Goal: Information Seeking & Learning: Check status

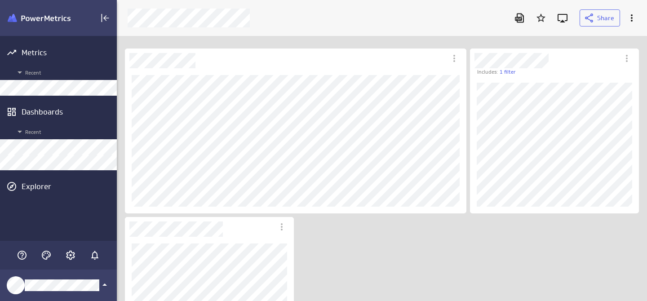
scroll to position [302, 531]
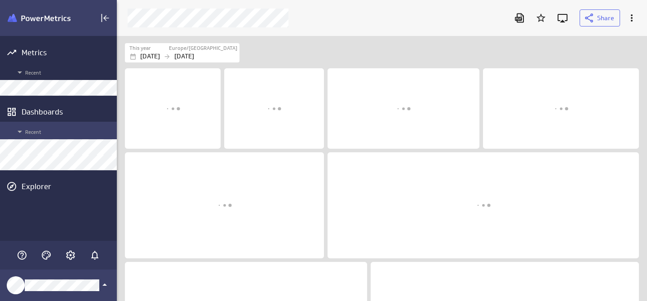
scroll to position [266, 531]
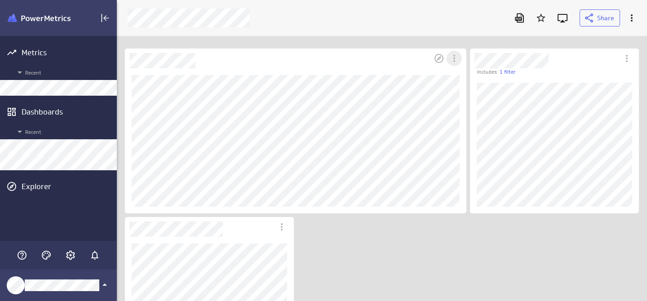
click at [454, 58] on icon "More actions" at bounding box center [454, 58] width 2 height 7
click at [468, 104] on p "Open" at bounding box center [473, 104] width 15 height 9
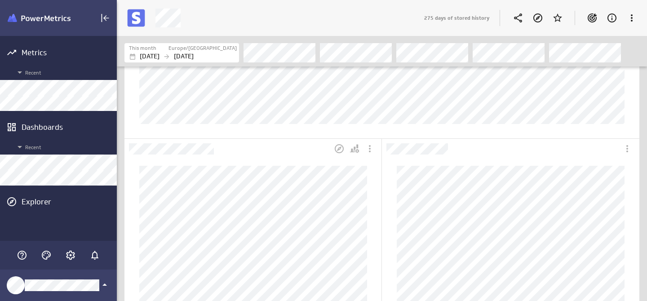
scroll to position [268, 0]
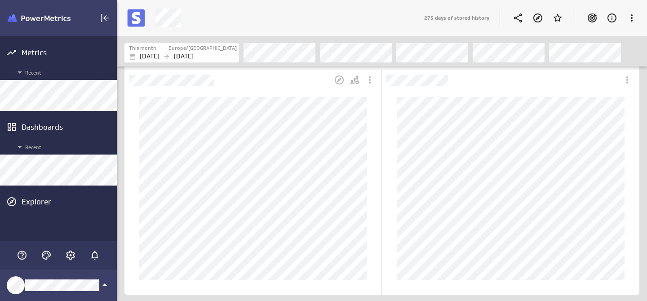
click at [245, 90] on div "Dashboard Widget" at bounding box center [253, 188] width 241 height 196
click at [339, 77] on icon "Open in Explorer" at bounding box center [339, 80] width 11 height 11
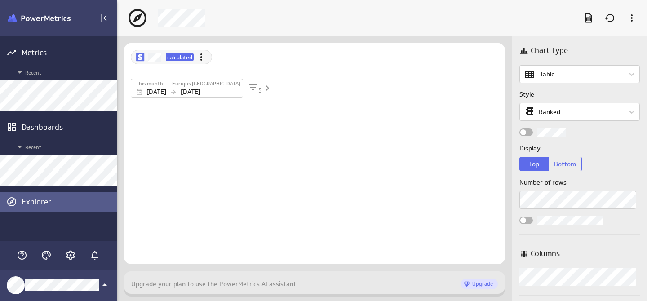
scroll to position [26, 382]
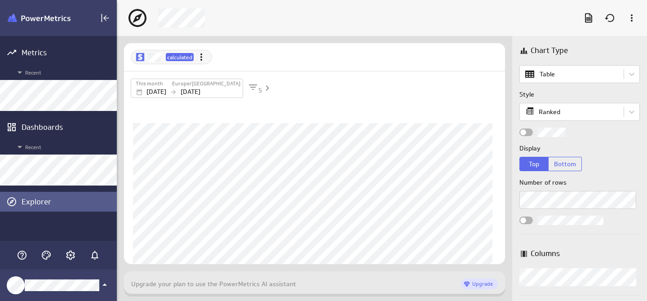
click at [590, 240] on div "Chart Type Table Style Ranked Display Top Bottom Number of rows Columns Columns…" at bounding box center [579, 168] width 135 height 265
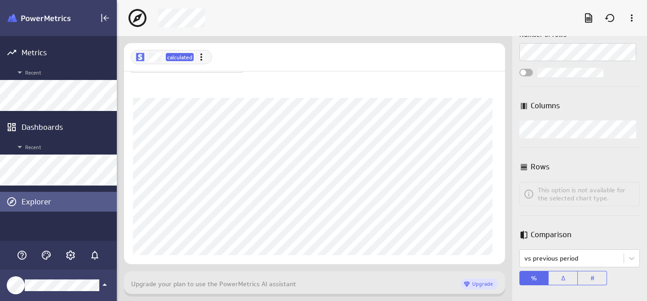
scroll to position [0, 0]
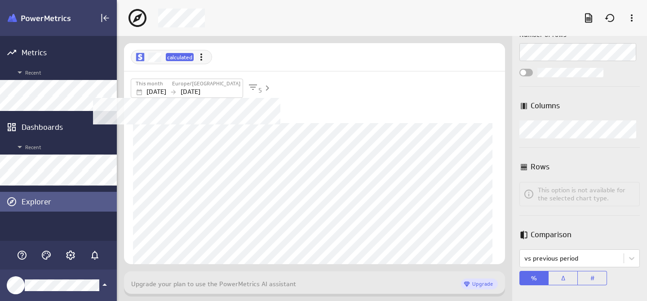
click at [197, 90] on p "[DATE]" at bounding box center [191, 91] width 20 height 9
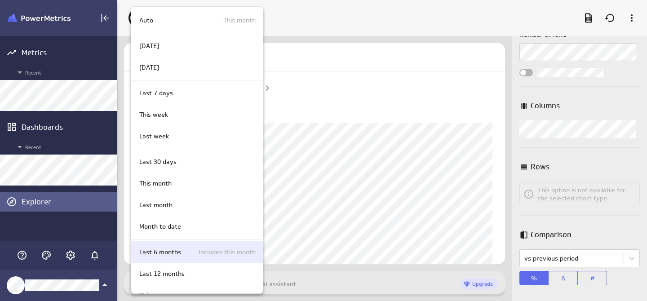
click at [178, 248] on p "Last 6 months" at bounding box center [160, 252] width 42 height 9
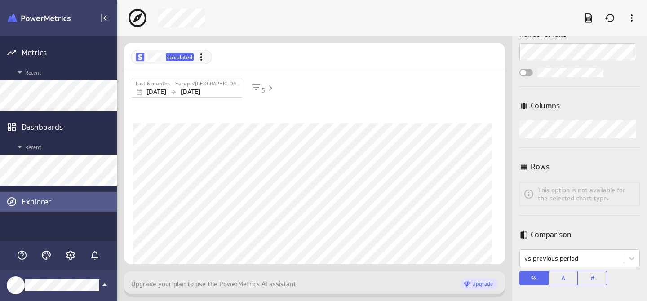
scroll to position [25, 0]
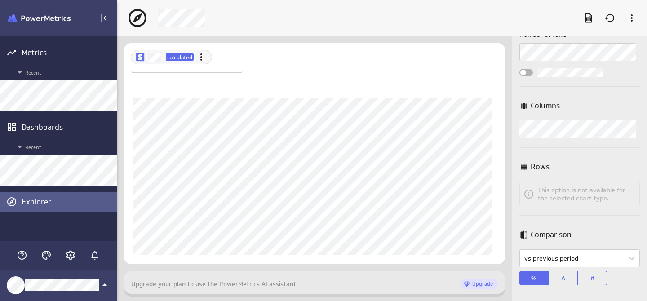
click at [285, 71] on div at bounding box center [314, 71] width 381 height 0
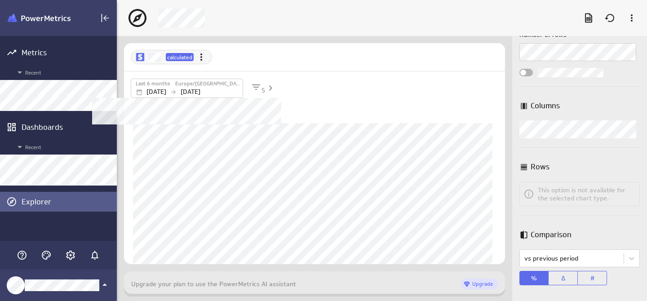
click at [220, 86] on label "Europe/[GEOGRAPHIC_DATA]" at bounding box center [207, 84] width 65 height 8
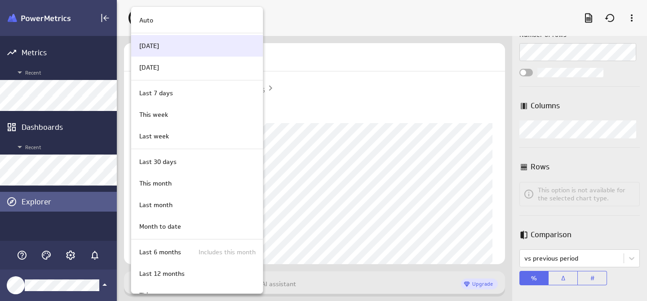
click at [194, 38] on div "Today" at bounding box center [197, 46] width 132 height 22
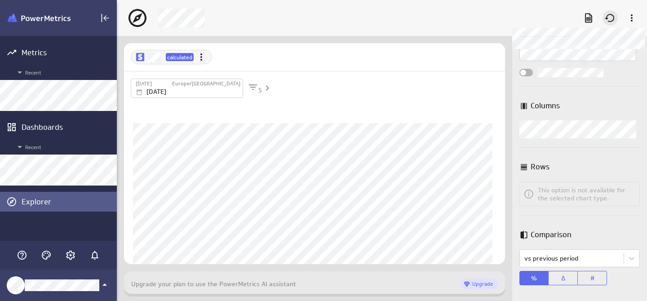
click at [609, 19] on icon at bounding box center [610, 18] width 11 height 11
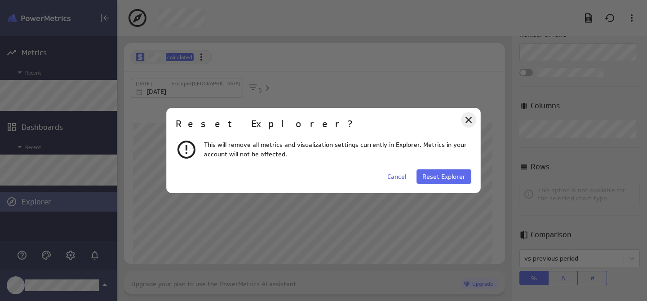
click at [468, 120] on icon "Close" at bounding box center [469, 120] width 6 height 6
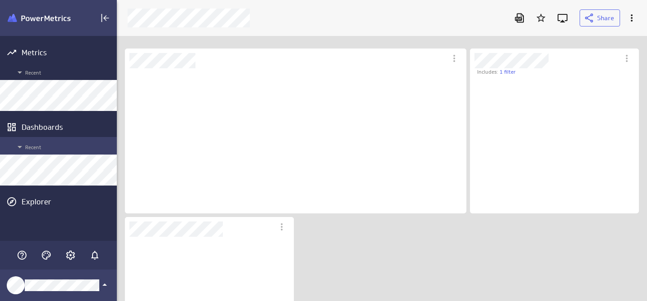
scroll to position [337, 518]
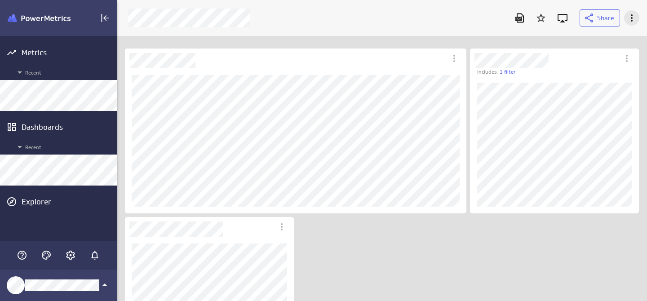
click at [633, 18] on icon "More actions" at bounding box center [632, 18] width 11 height 11
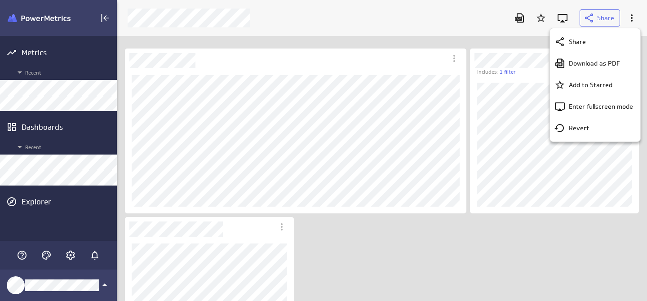
click at [381, 20] on div at bounding box center [323, 150] width 647 height 301
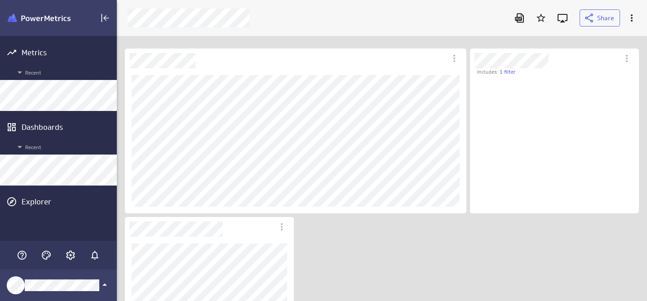
scroll to position [124, 156]
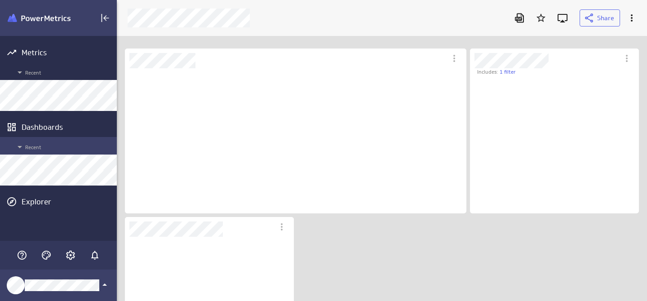
scroll to position [337, 518]
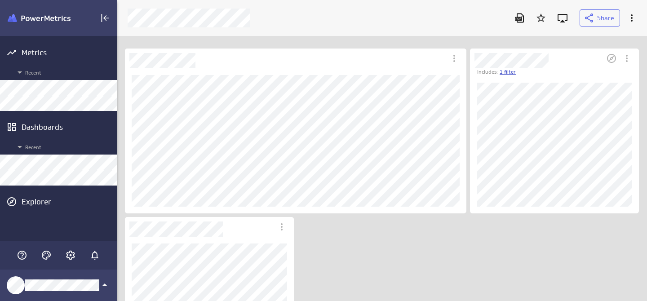
click at [511, 73] on link "1 filter" at bounding box center [508, 72] width 16 height 8
click at [536, 70] on div at bounding box center [323, 150] width 647 height 301
click at [624, 58] on icon "More actions" at bounding box center [627, 58] width 11 height 11
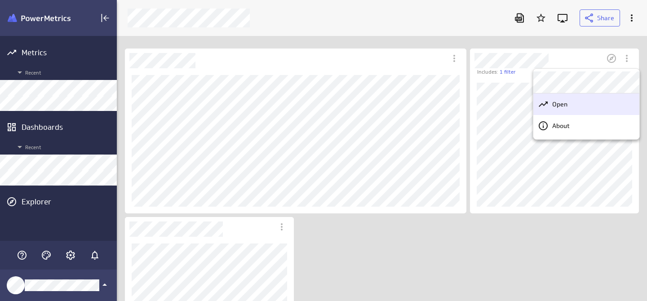
click at [585, 112] on div "Open" at bounding box center [586, 104] width 106 height 22
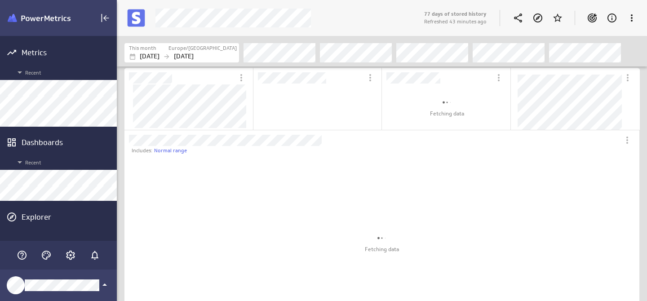
scroll to position [44, 114]
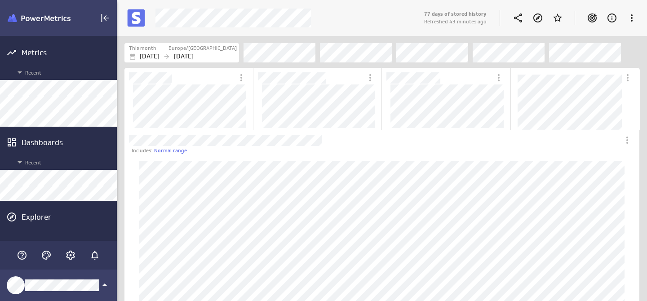
click at [474, 21] on p "Refreshed 43 minutes ago" at bounding box center [455, 22] width 62 height 8
click at [636, 21] on icon "More actions" at bounding box center [632, 18] width 11 height 11
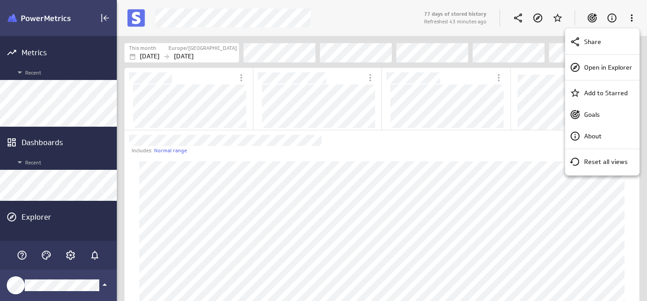
click at [635, 18] on div at bounding box center [323, 150] width 647 height 301
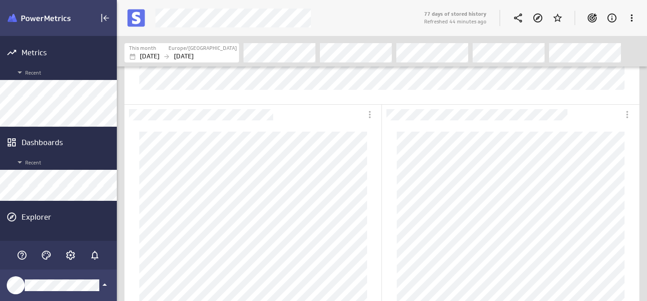
scroll to position [263, 0]
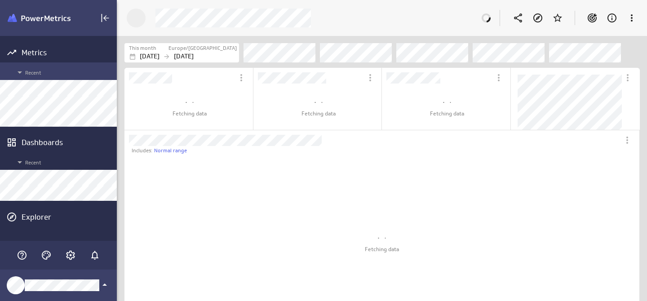
scroll to position [266, 531]
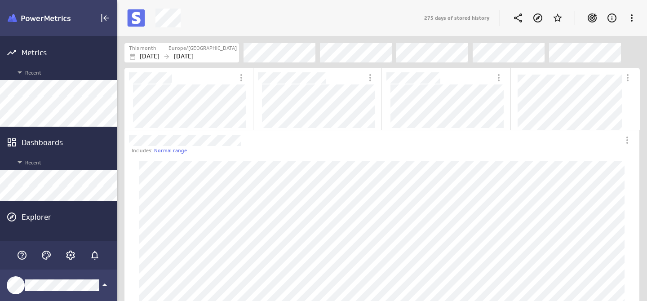
click at [482, 10] on div "275 days of stored history" at bounding box center [532, 17] width 219 height 23
click at [446, 22] on p "Refreshed an hour ago" at bounding box center [451, 22] width 54 height 8
click at [70, 254] on icon "Account and settings" at bounding box center [70, 255] width 11 height 11
click at [69, 258] on div at bounding box center [323, 150] width 647 height 301
click at [70, 257] on icon "Account and settings" at bounding box center [70, 255] width 11 height 11
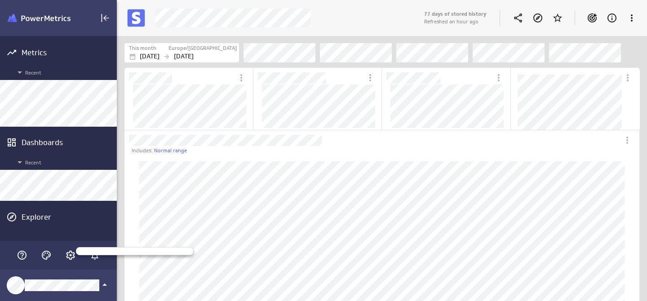
click at [27, 253] on div at bounding box center [323, 150] width 647 height 301
click at [49, 260] on icon "Themes" at bounding box center [46, 255] width 11 height 11
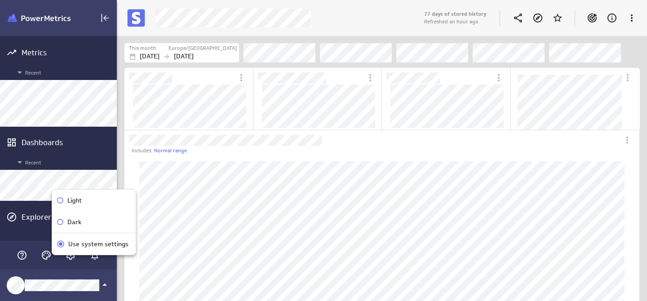
click at [65, 280] on div at bounding box center [323, 150] width 647 height 301
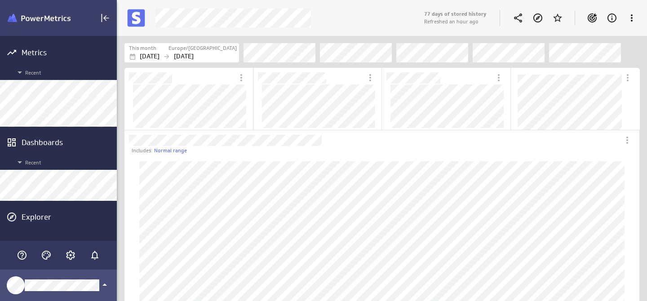
click at [104, 286] on icon "Klipfolio Account" at bounding box center [104, 285] width 4 height 2
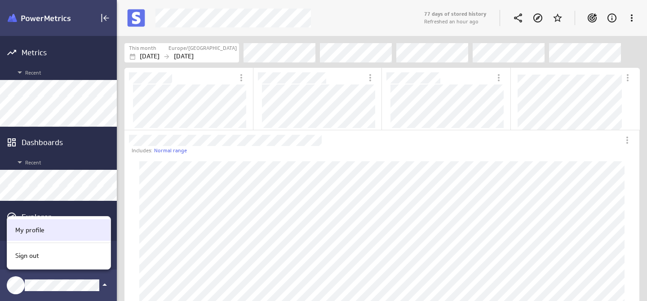
click at [50, 231] on div "My profile" at bounding box center [58, 230] width 92 height 9
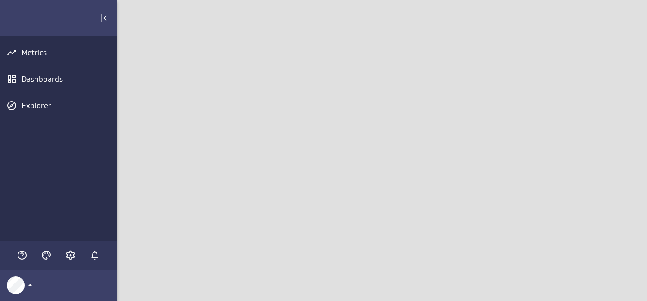
scroll to position [302, 531]
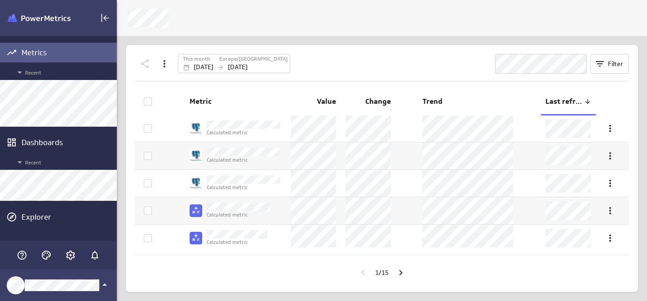
scroll to position [87, 0]
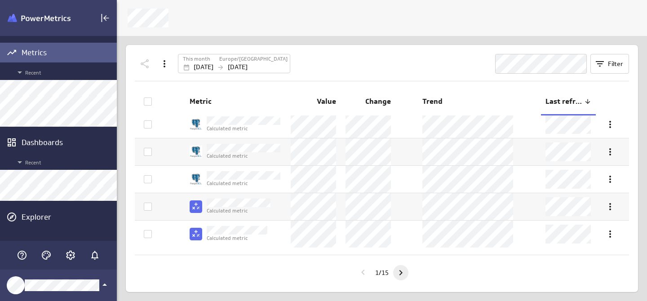
click at [403, 272] on icon "Go to next page" at bounding box center [401, 272] width 3 height 5
click at [401, 271] on icon "Go to next page" at bounding box center [401, 272] width 3 height 5
click at [399, 274] on icon "Go to next page" at bounding box center [401, 272] width 11 height 11
click at [403, 273] on icon "Go to next page" at bounding box center [401, 272] width 11 height 11
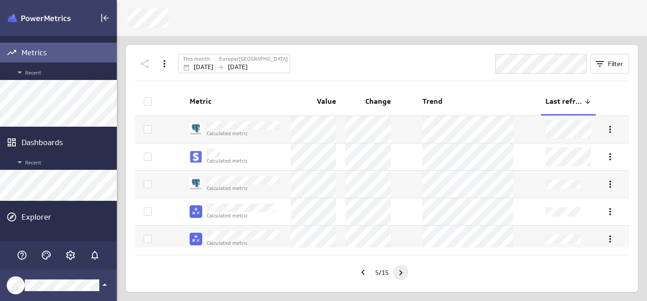
click at [403, 274] on icon "Go to next page" at bounding box center [401, 272] width 11 height 11
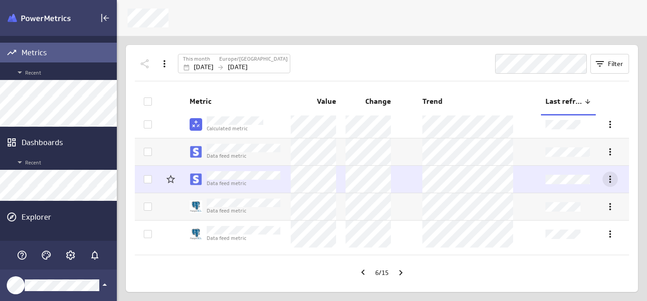
click at [605, 180] on icon "More actions" at bounding box center [610, 179] width 11 height 11
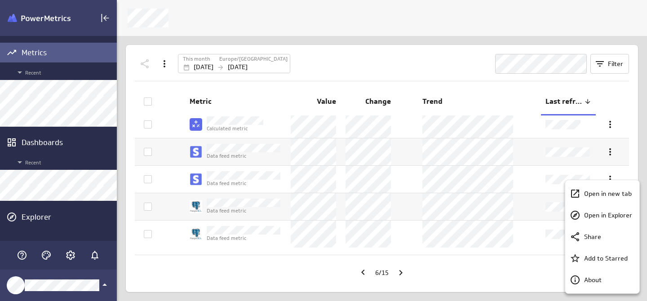
click at [82, 90] on div at bounding box center [323, 150] width 647 height 301
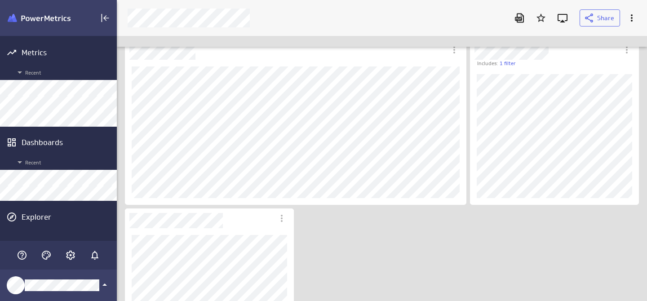
scroll to position [9, 0]
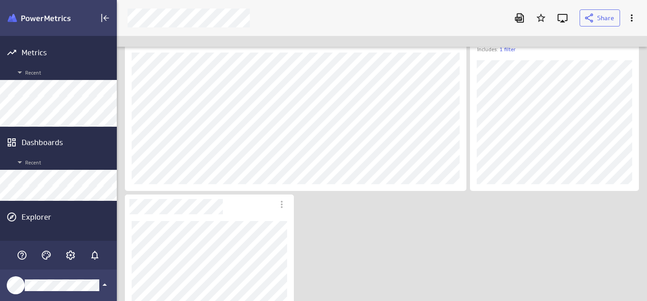
scroll to position [22, 0]
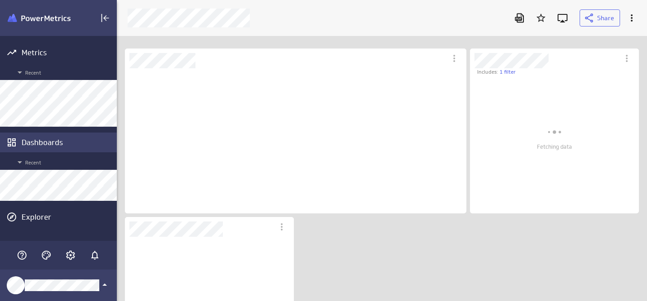
scroll to position [132, 156]
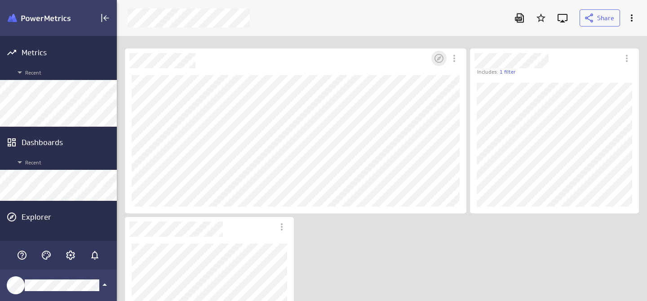
click at [436, 58] on icon "Open in Explorer" at bounding box center [439, 58] width 11 height 11
click at [460, 61] on div "More actions" at bounding box center [454, 58] width 15 height 15
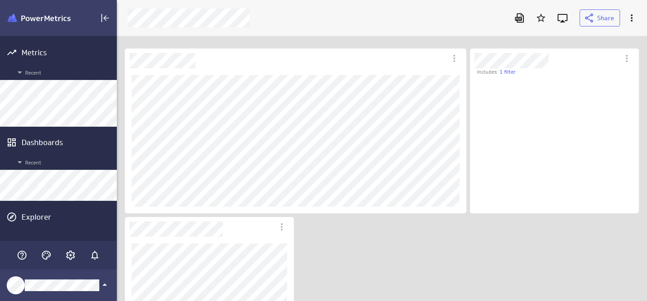
scroll to position [124, 156]
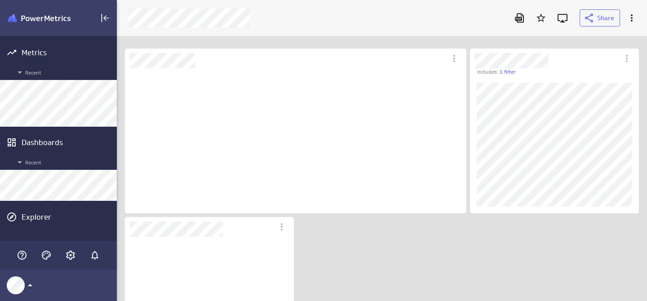
scroll to position [132, 156]
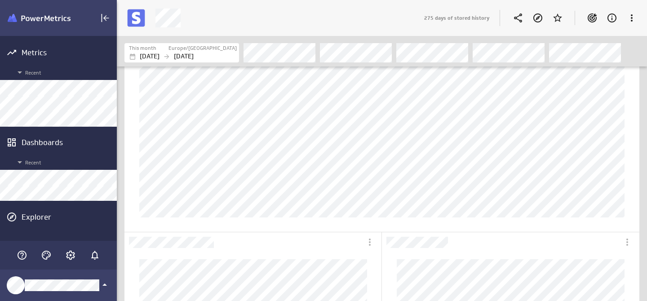
scroll to position [268, 0]
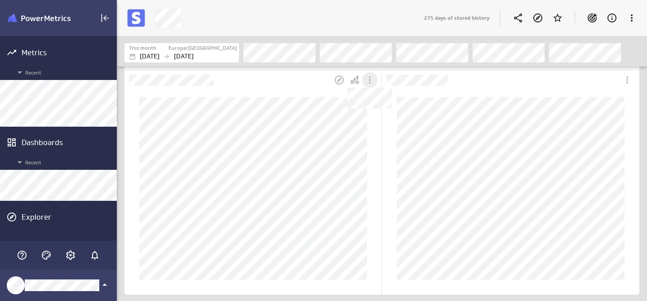
click at [367, 80] on icon "Dashboard Widget" at bounding box center [369, 80] width 11 height 11
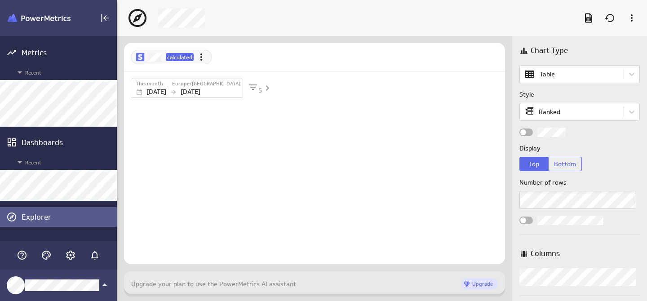
scroll to position [26, 382]
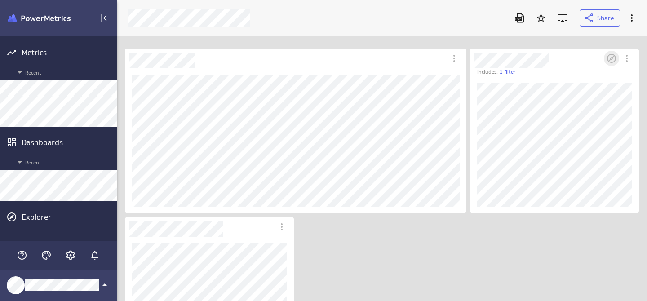
click at [614, 57] on icon "Open in Explorer" at bounding box center [611, 58] width 11 height 11
